Goal: Task Accomplishment & Management: Manage account settings

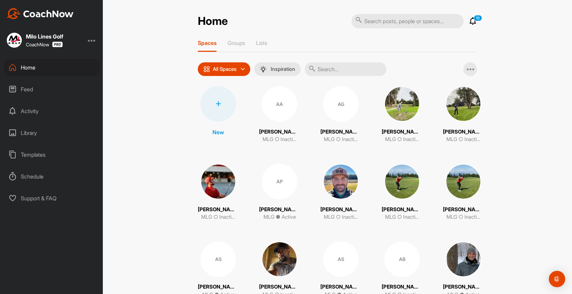
click at [49, 91] on div "Feed" at bounding box center [52, 89] width 96 height 17
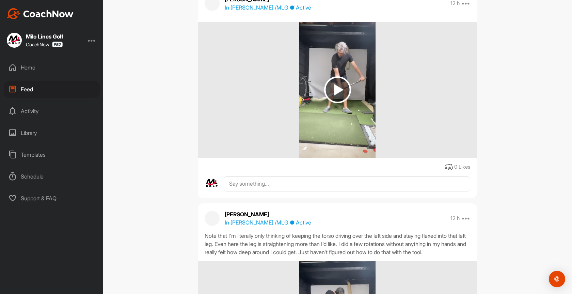
scroll to position [637, 0]
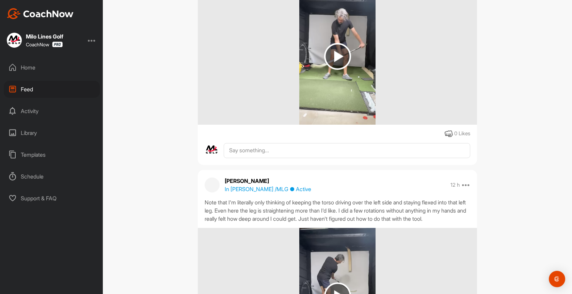
click at [95, 41] on div at bounding box center [92, 40] width 8 height 8
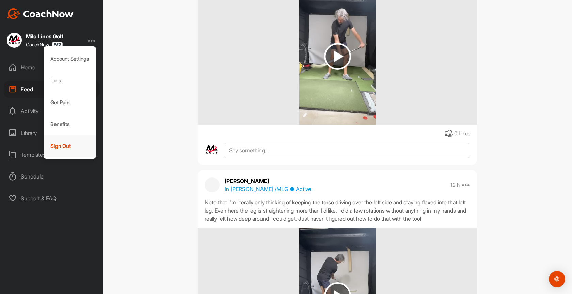
click at [80, 148] on div "Sign Out" at bounding box center [70, 146] width 53 height 22
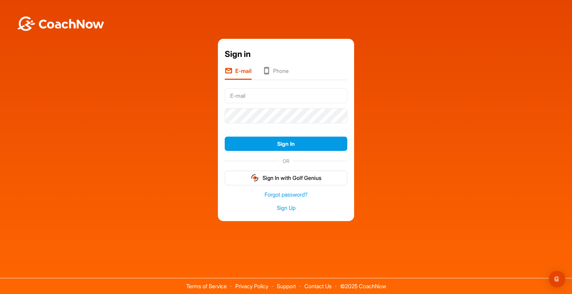
type input "[PERSON_NAME][EMAIL_ADDRESS][DOMAIN_NAME]"
click at [218, 33] on div "Sign in E-mail Phone [PERSON_NAME][EMAIL_ADDRESS][DOMAIN_NAME] Sign In OR Sign …" at bounding box center [286, 128] width 572 height 256
